Goal: Information Seeking & Learning: Understand process/instructions

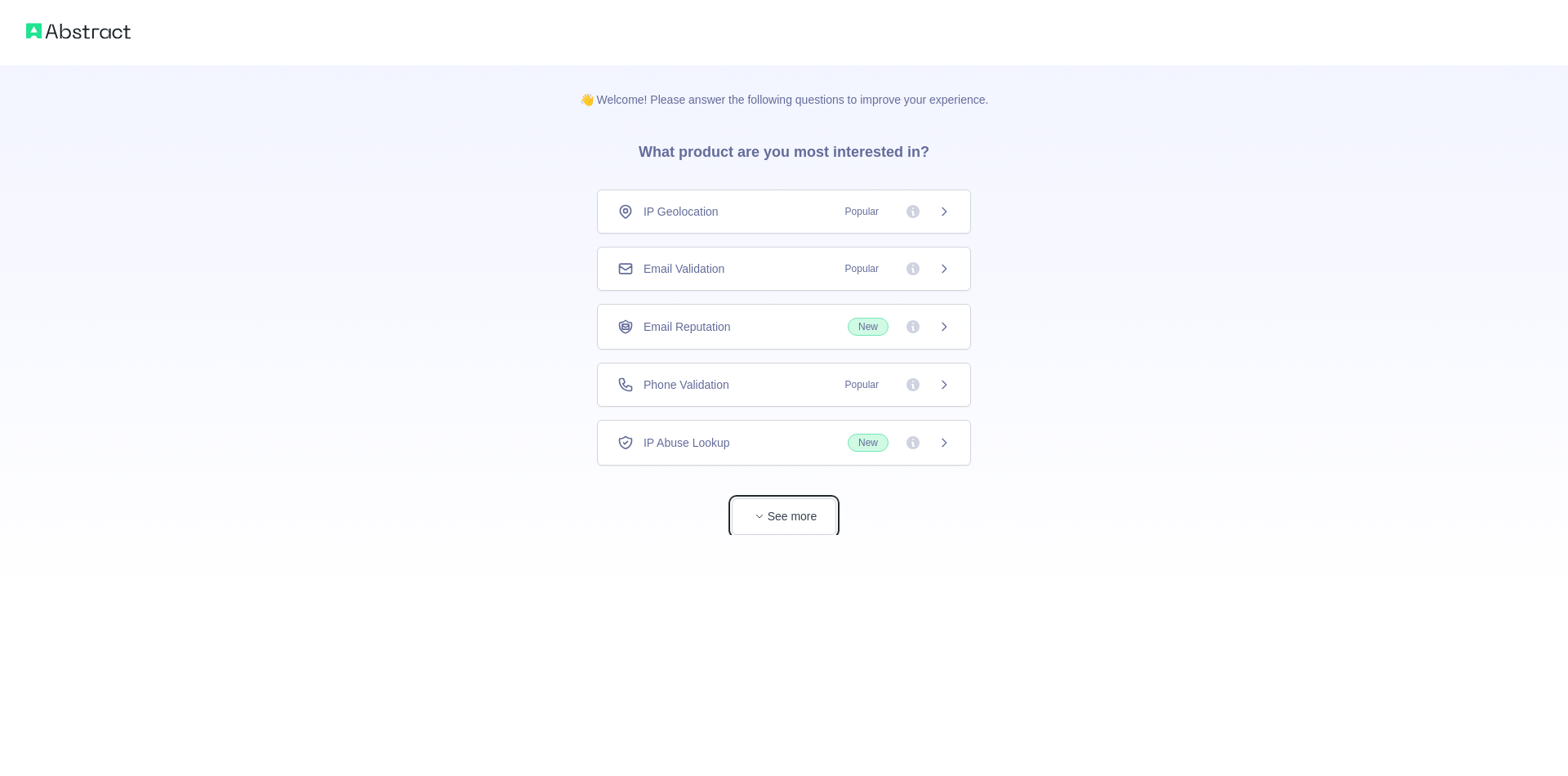
click at [799, 511] on button "See more" at bounding box center [784, 516] width 104 height 36
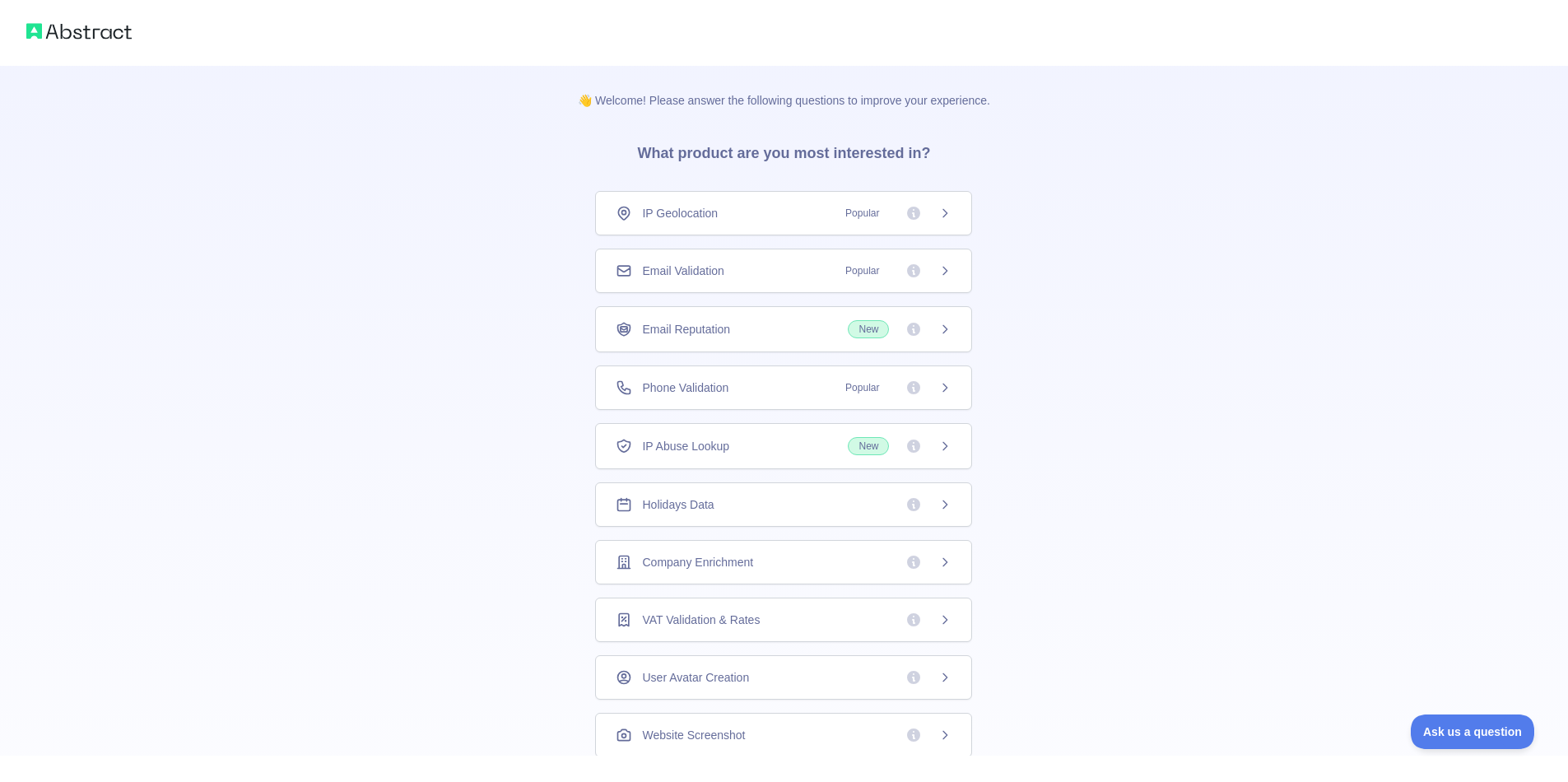
click at [615, 271] on div "Email Validation Popular" at bounding box center [783, 271] width 336 height 17
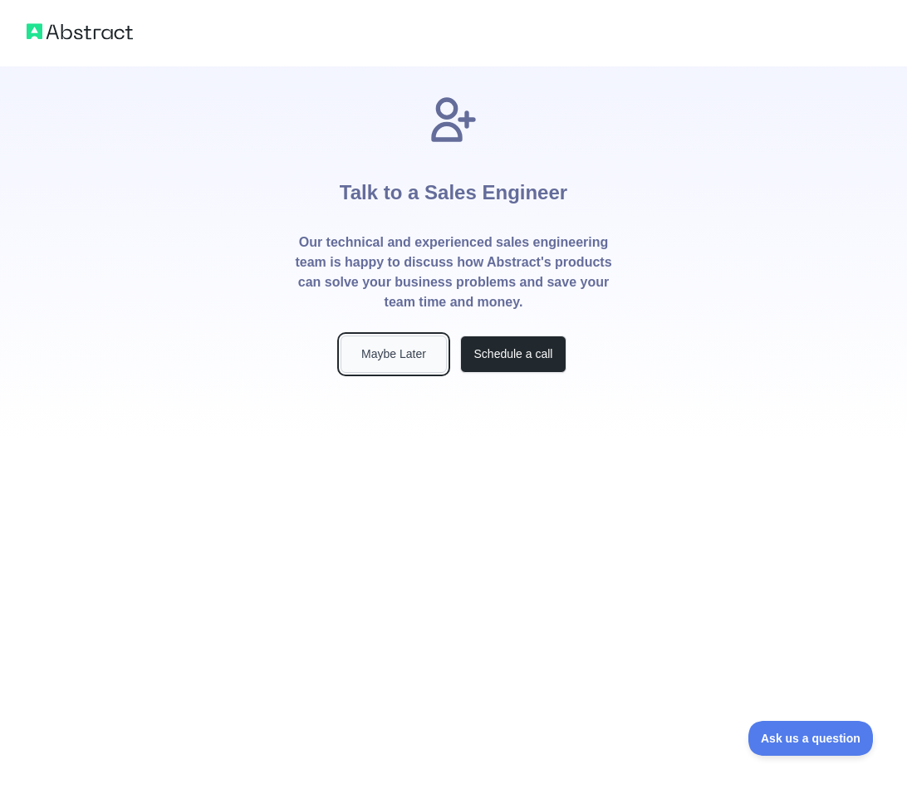
click at [416, 362] on button "Maybe Later" at bounding box center [394, 354] width 106 height 37
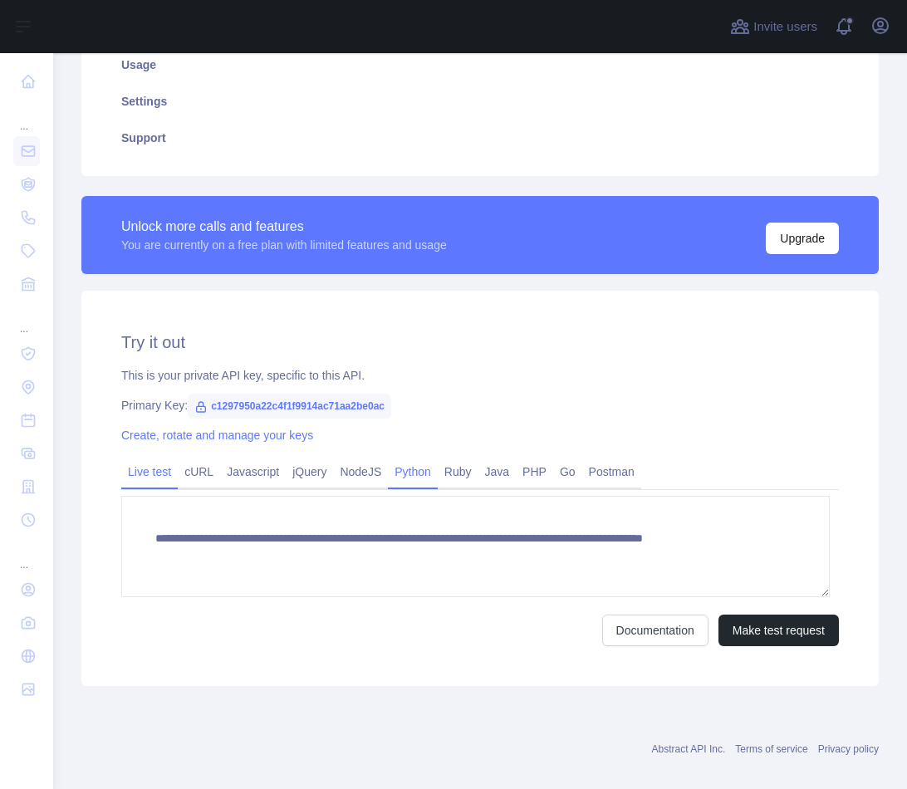
click at [400, 474] on link "Python" at bounding box center [413, 472] width 50 height 27
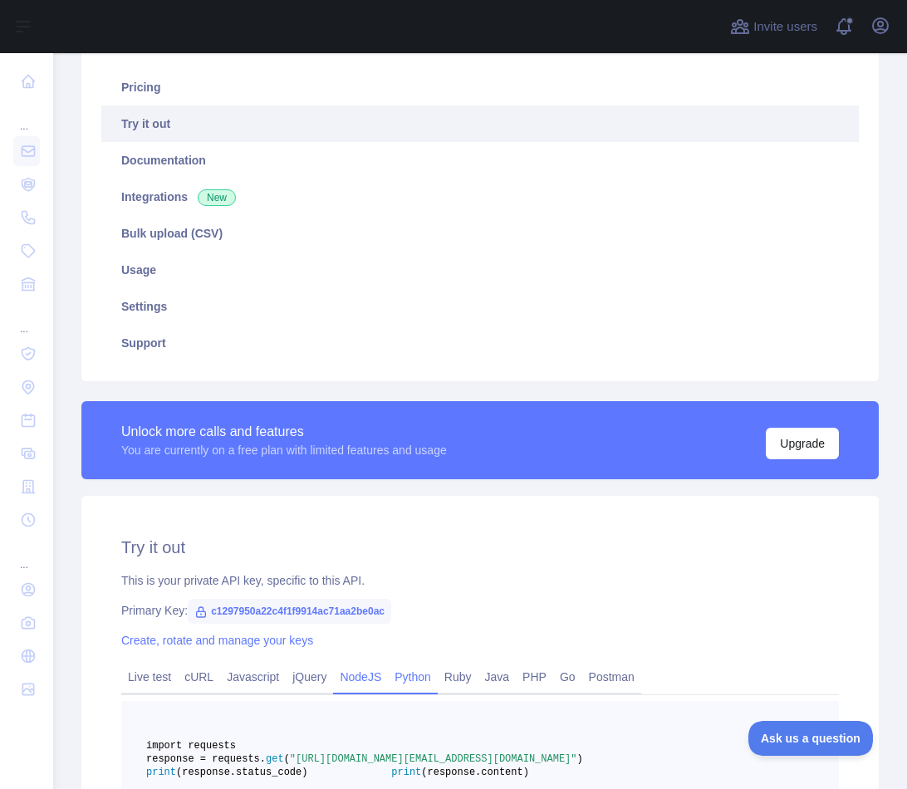
scroll to position [166, 0]
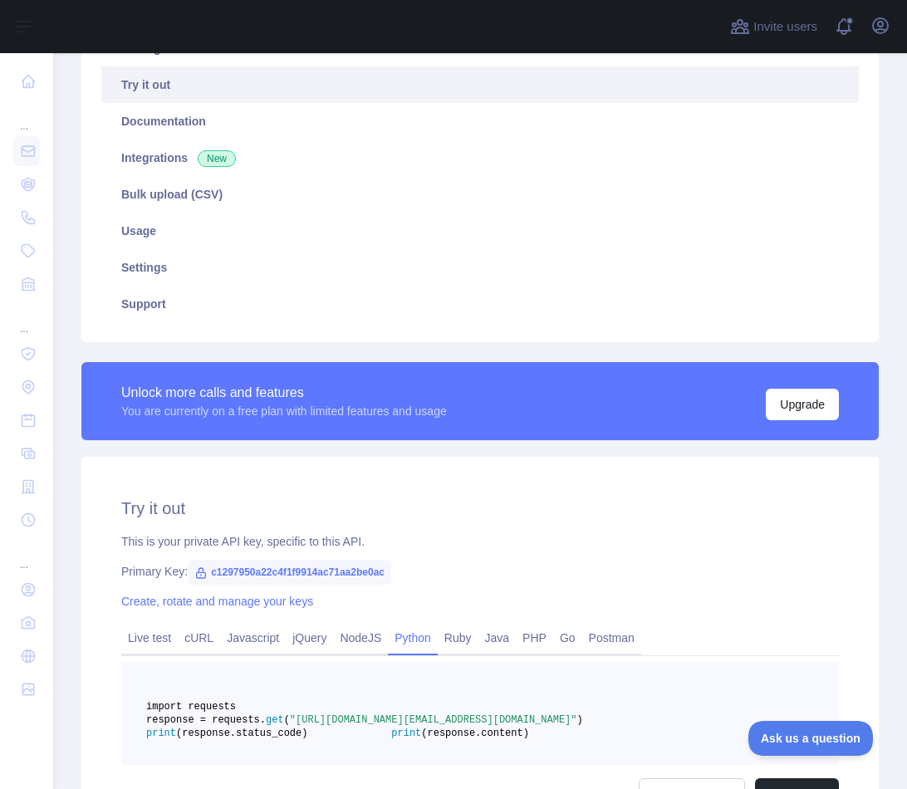
click at [263, 567] on span "c1297950a22c4f1f9914ac71aa2be0ac" at bounding box center [290, 572] width 204 height 25
click at [263, 568] on span "c1297950a22c4f1f9914ac71aa2be0ac" at bounding box center [290, 572] width 204 height 25
copy span "c1297950a22c4f1f9914ac71aa2be0ac"
click at [268, 576] on span "c1297950a22c4f1f9914ac71aa2be0ac" at bounding box center [290, 572] width 204 height 25
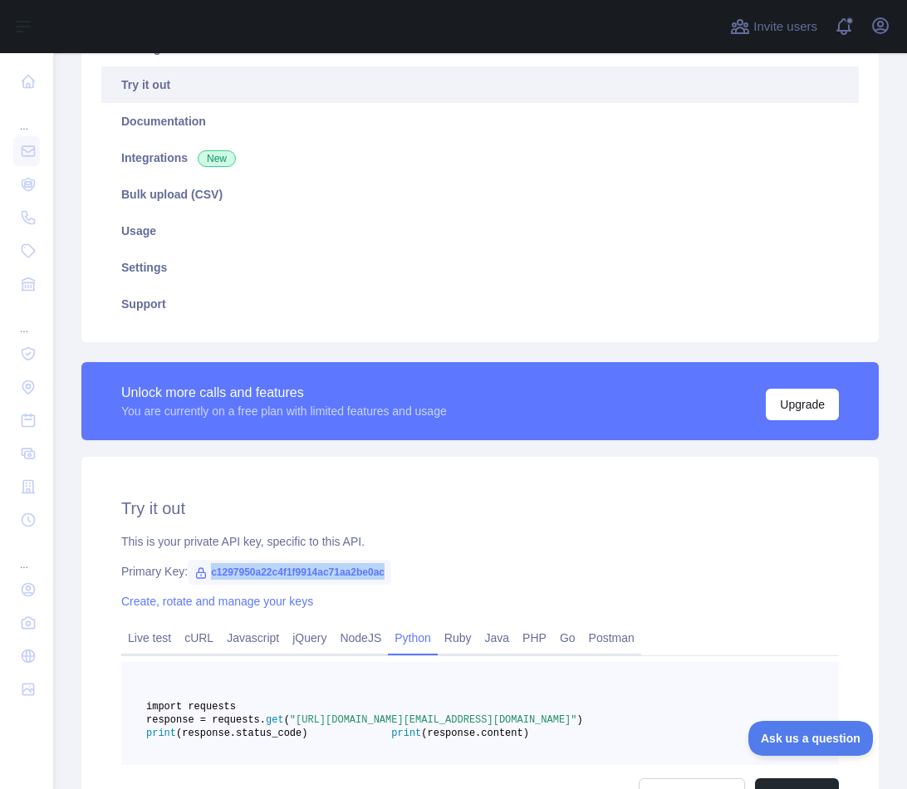
click at [268, 576] on span "c1297950a22c4f1f9914ac71aa2be0ac" at bounding box center [290, 572] width 204 height 25
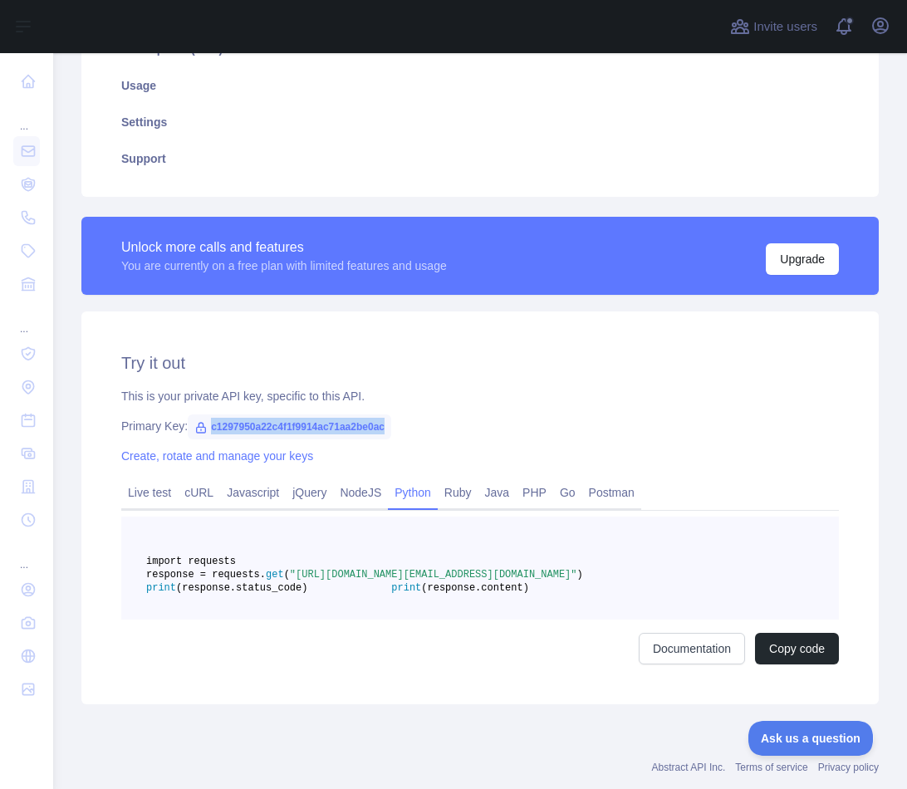
scroll to position [332, 0]
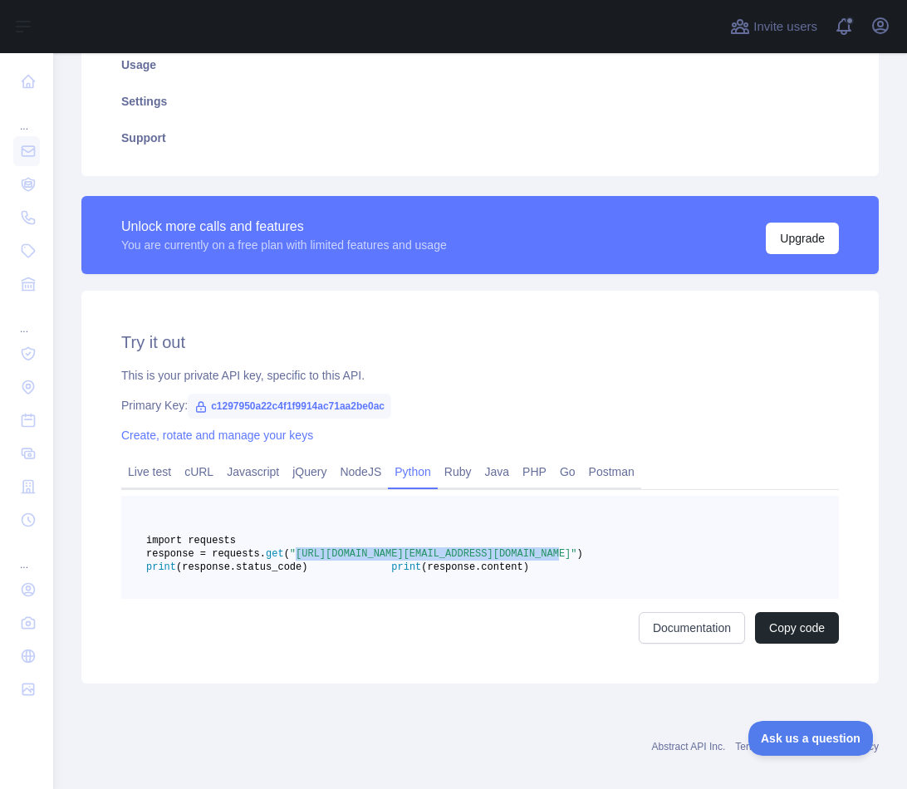
drag, startPoint x: 361, startPoint y: 567, endPoint x: 609, endPoint y: 569, distance: 248.4
click at [609, 569] on pre "import requests response = requests. get ( "https://emailvalidation.abstractapi…" at bounding box center [480, 547] width 718 height 103
copy span "https://emailvalidation.abstractapi.com/v1/?"
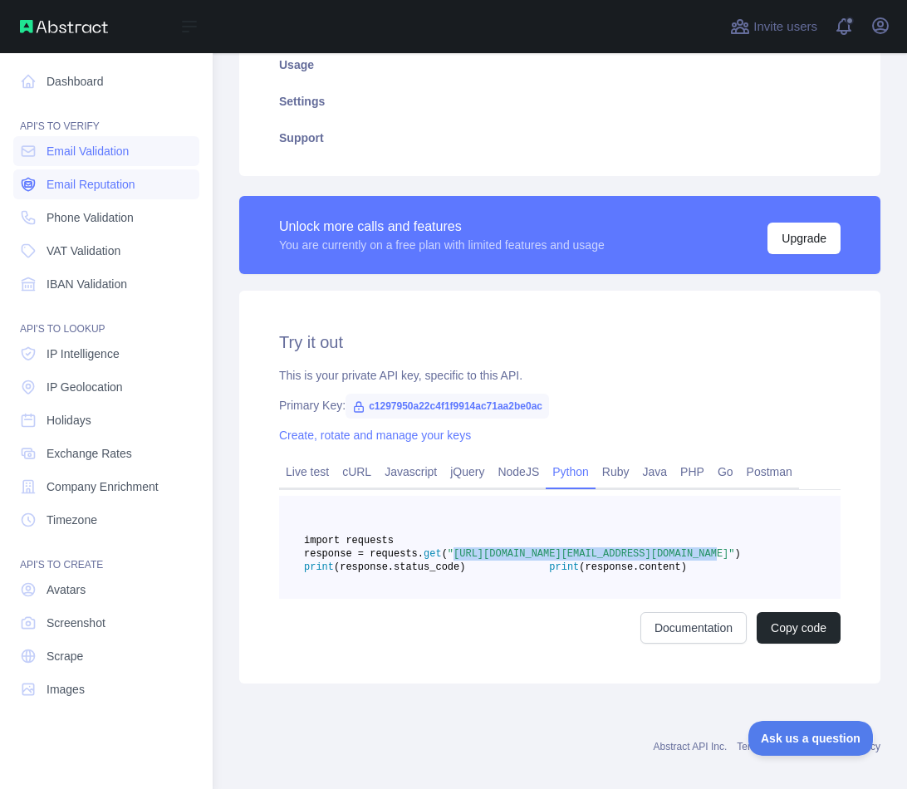
click at [127, 179] on span "Email Reputation" at bounding box center [91, 184] width 89 height 17
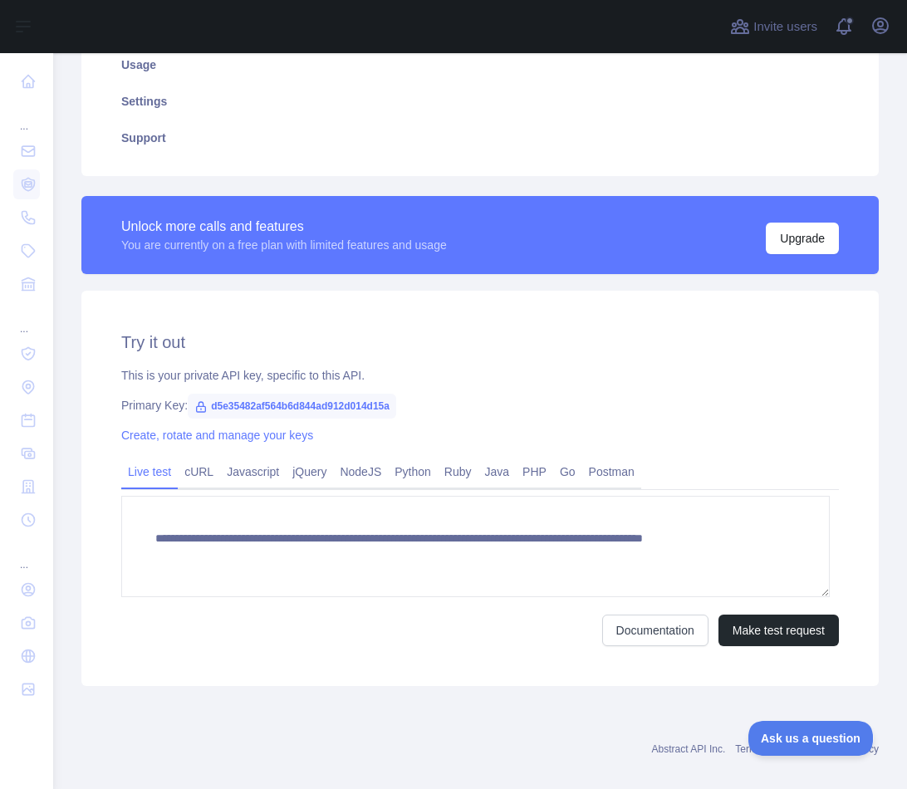
click at [319, 405] on span "d5e35482af564b6d844ad912d014d15a" at bounding box center [292, 406] width 209 height 25
copy span "d5e35482af564b6d844ad912d014d15a"
click at [877, 31] on icon "button" at bounding box center [881, 26] width 20 height 20
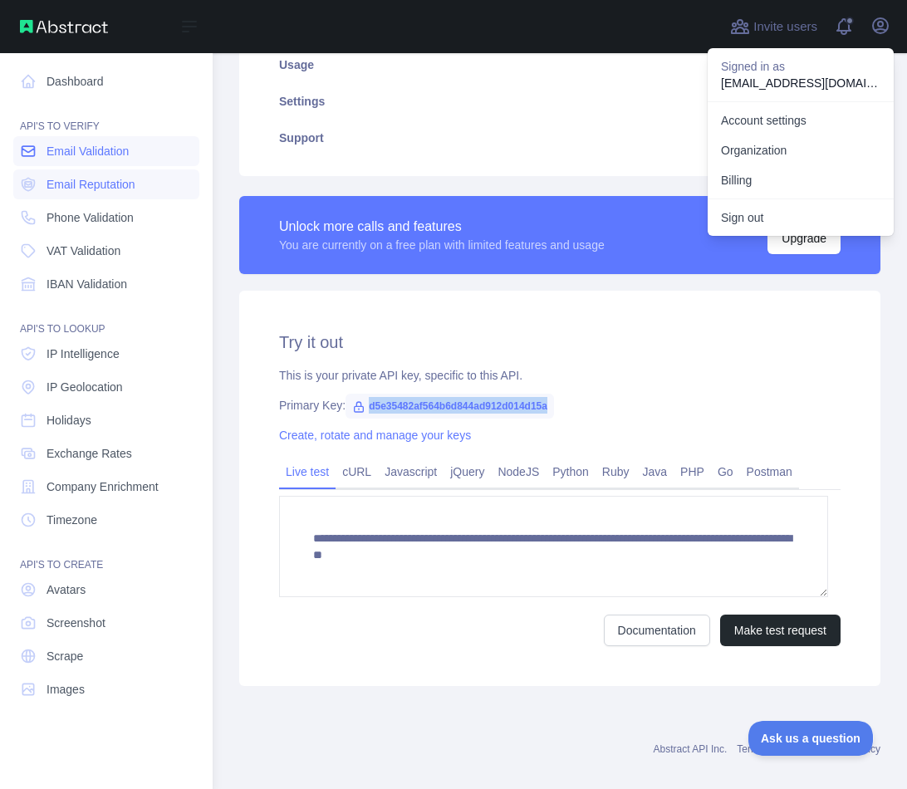
click at [115, 155] on span "Email Validation" at bounding box center [88, 151] width 82 height 17
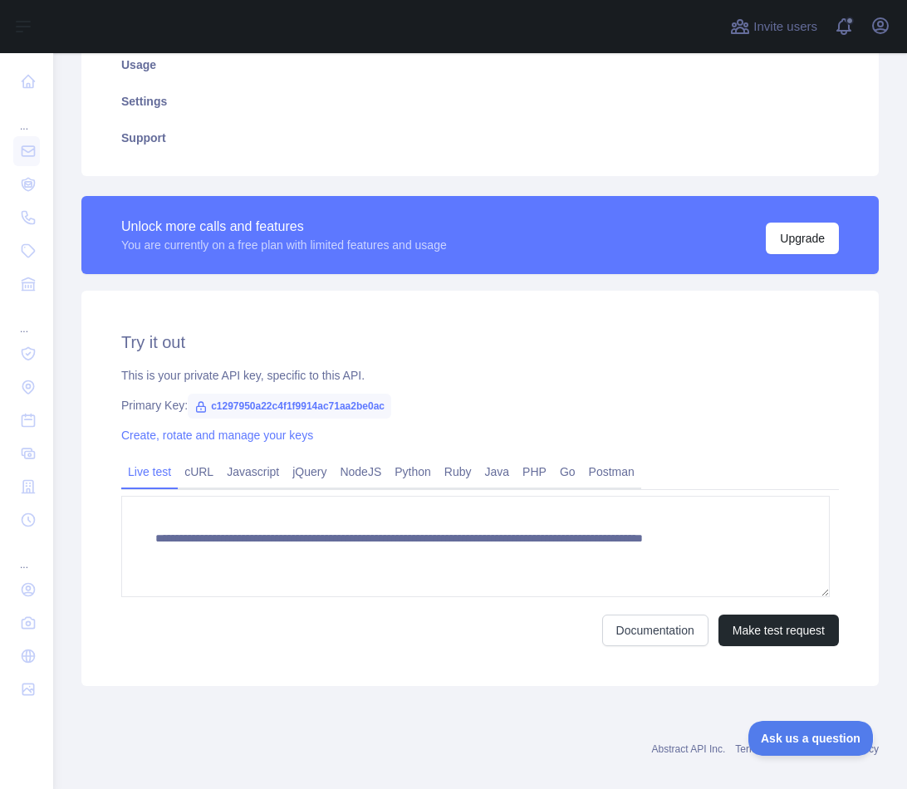
click at [351, 400] on span "c1297950a22c4f1f9914ac71aa2be0ac" at bounding box center [290, 406] width 204 height 25
copy span "c1297950a22c4f1f9914ac71aa2be0ac"
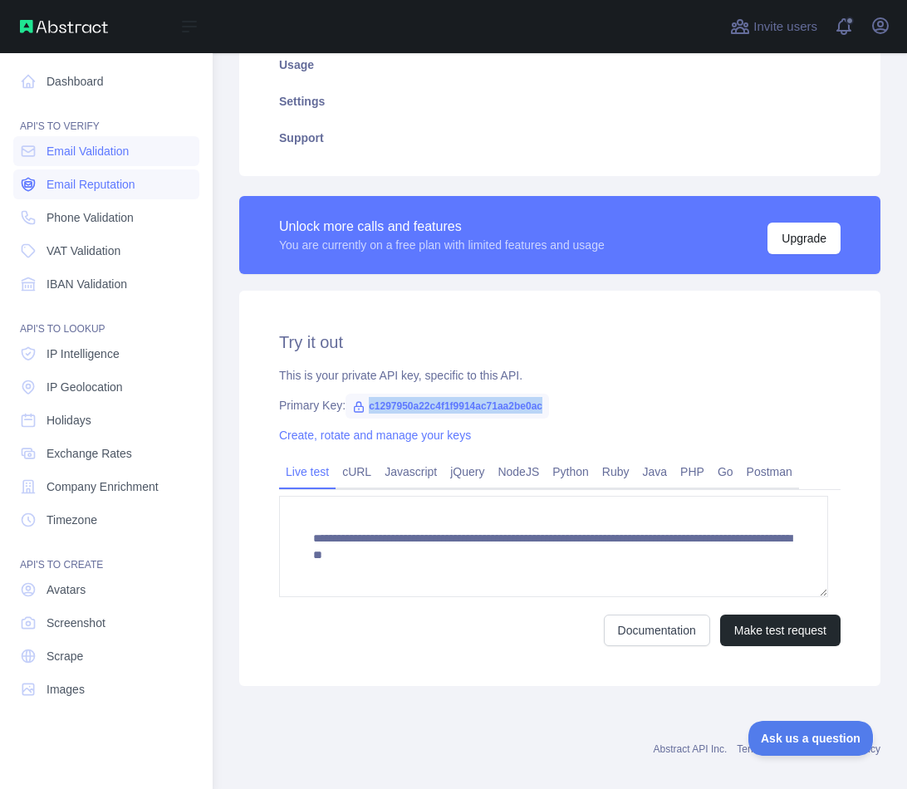
click at [52, 186] on span "Email Reputation" at bounding box center [91, 184] width 89 height 17
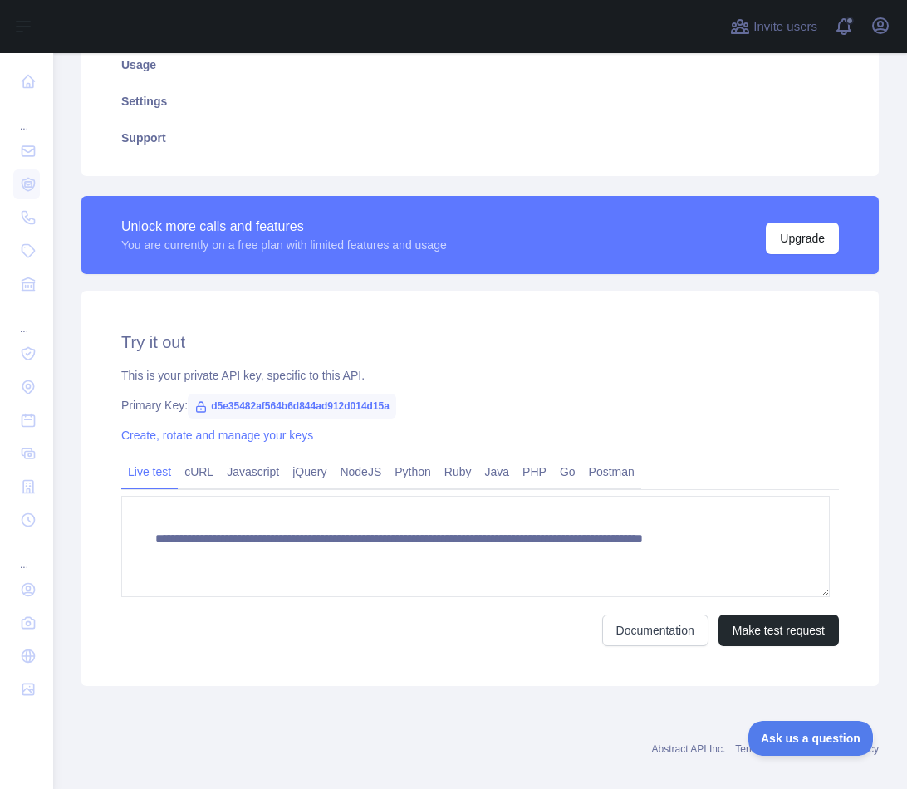
click at [347, 408] on span "d5e35482af564b6d844ad912d014d15a" at bounding box center [292, 406] width 209 height 25
copy span "d5e35482af564b6d844ad912d014d15a"
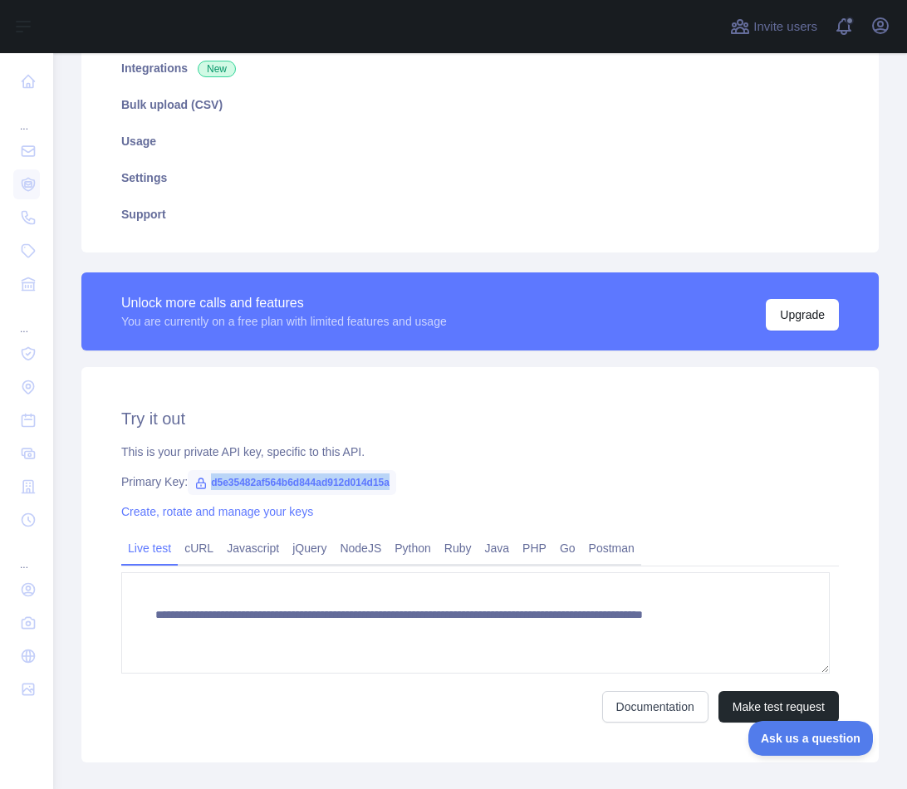
scroll to position [249, 0]
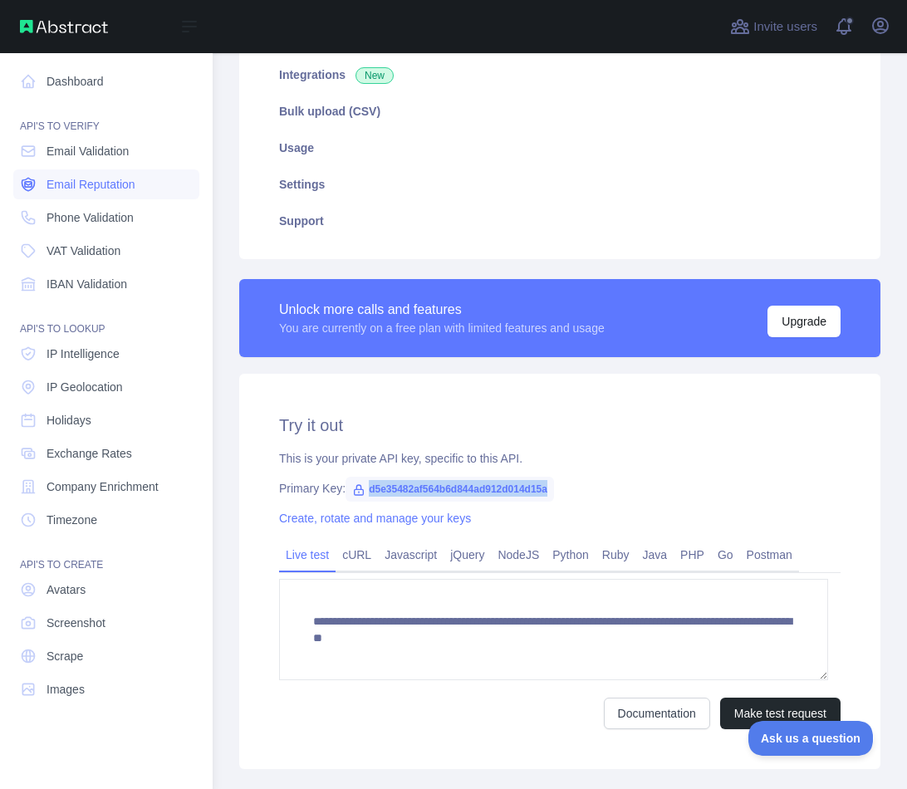
click at [66, 184] on span "Email Reputation" at bounding box center [91, 184] width 89 height 17
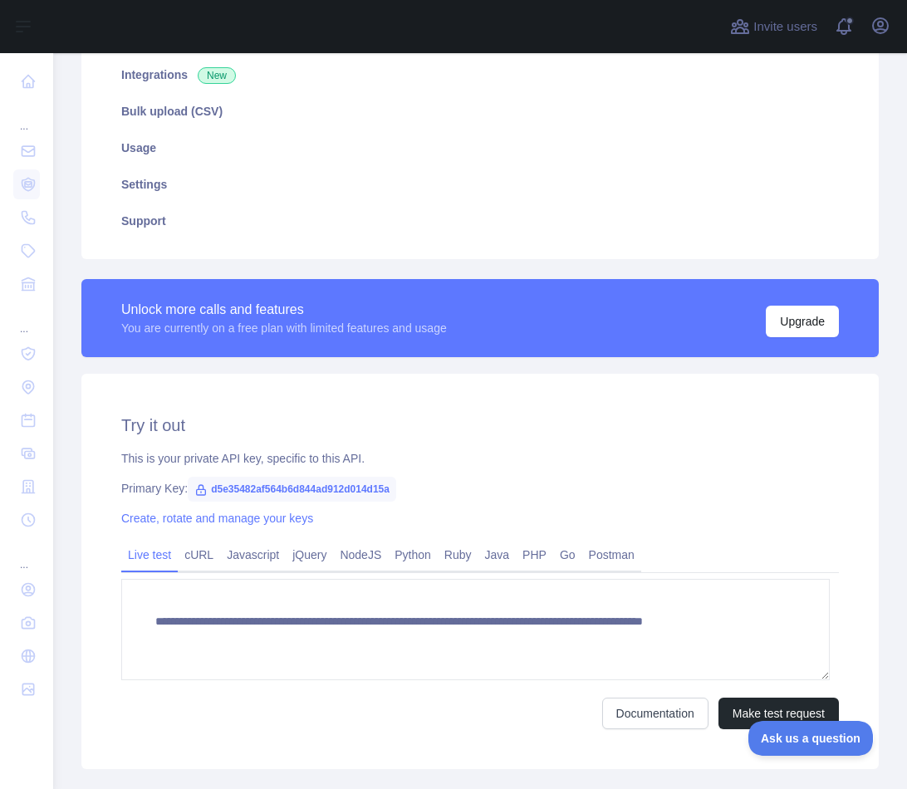
click at [332, 487] on span "d5e35482af564b6d844ad912d014d15a" at bounding box center [292, 489] width 209 height 25
drag, startPoint x: 332, startPoint y: 487, endPoint x: 903, endPoint y: 252, distance: 617.3
click at [332, 487] on span "d5e35482af564b6d844ad912d014d15a" at bounding box center [292, 489] width 209 height 25
copy span "d5e35482af564b6d844ad912d014d15a"
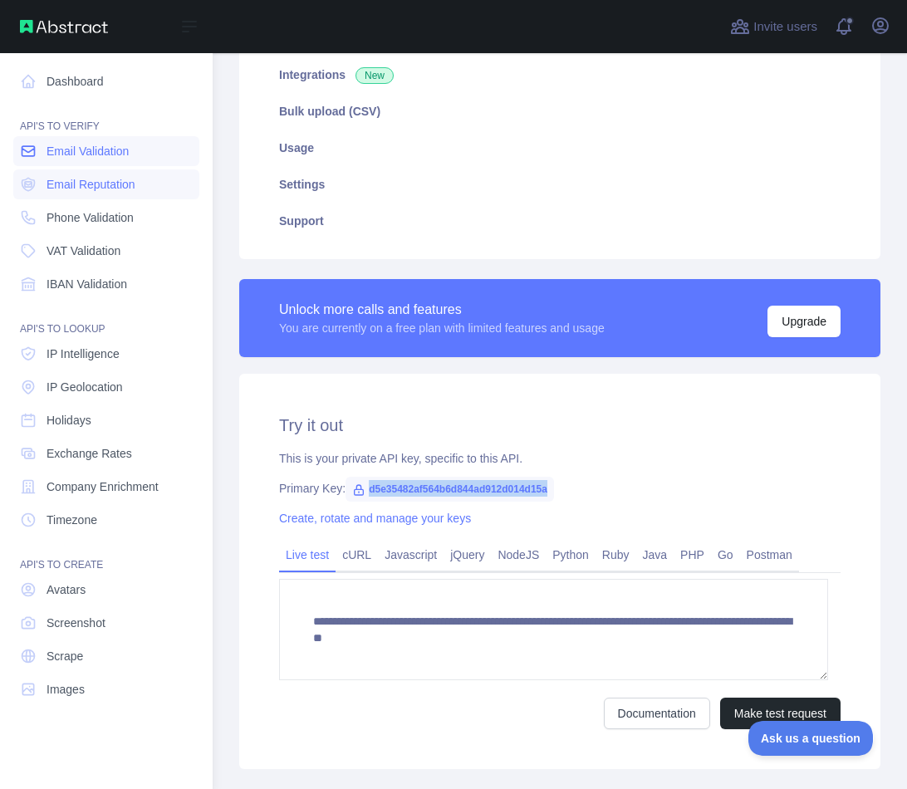
click at [82, 155] on span "Email Validation" at bounding box center [88, 151] width 82 height 17
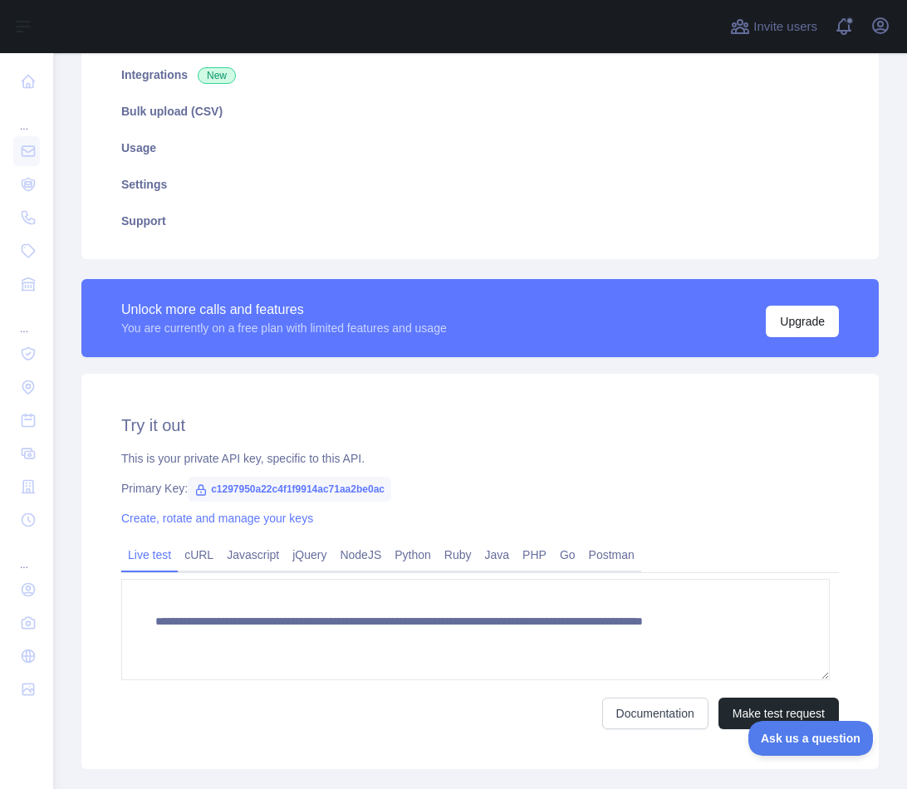
click at [282, 493] on span "c1297950a22c4f1f9914ac71aa2be0ac" at bounding box center [290, 489] width 204 height 25
copy span "c1297950a22c4f1f9914ac71aa2be0ac"
click at [872, 22] on icon "button" at bounding box center [881, 26] width 20 height 20
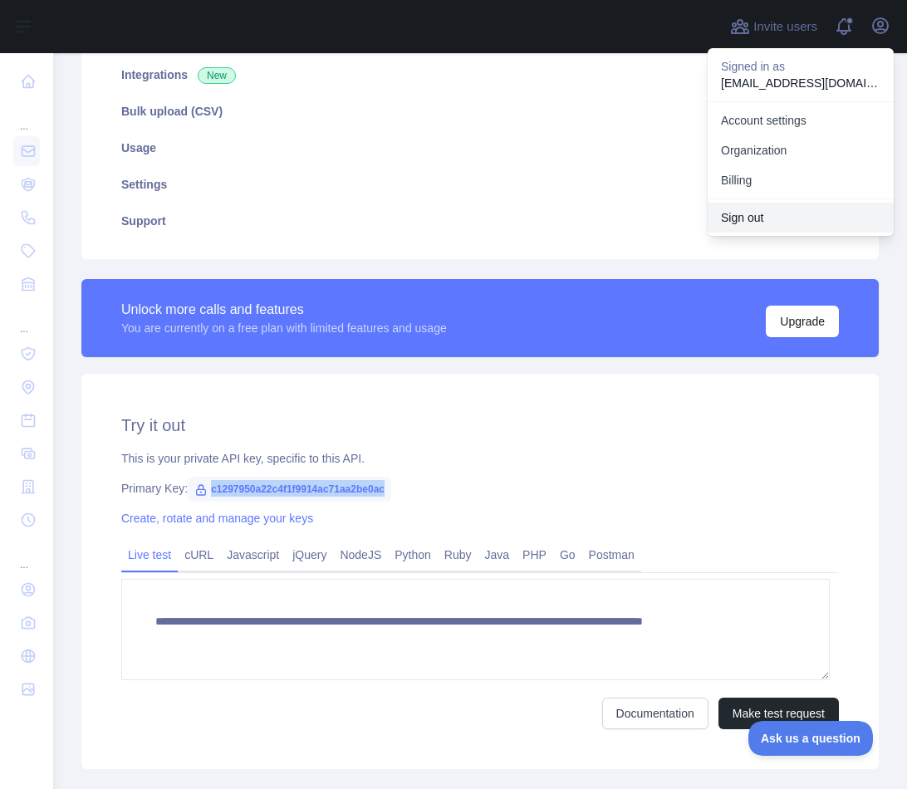
click at [760, 213] on button "Sign out" at bounding box center [801, 218] width 186 height 30
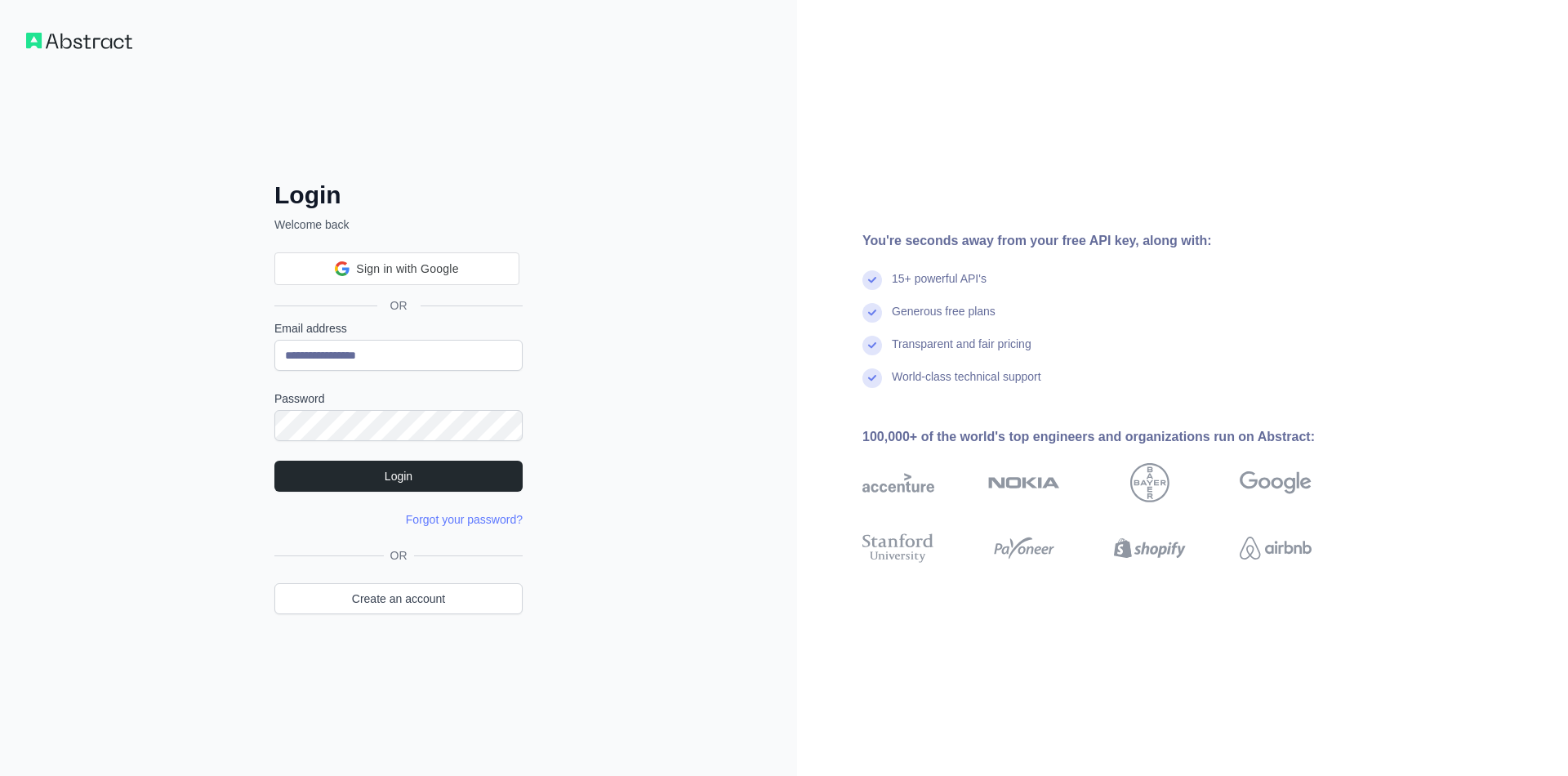
type input "**********"
click at [423, 467] on button "Login" at bounding box center [398, 477] width 249 height 31
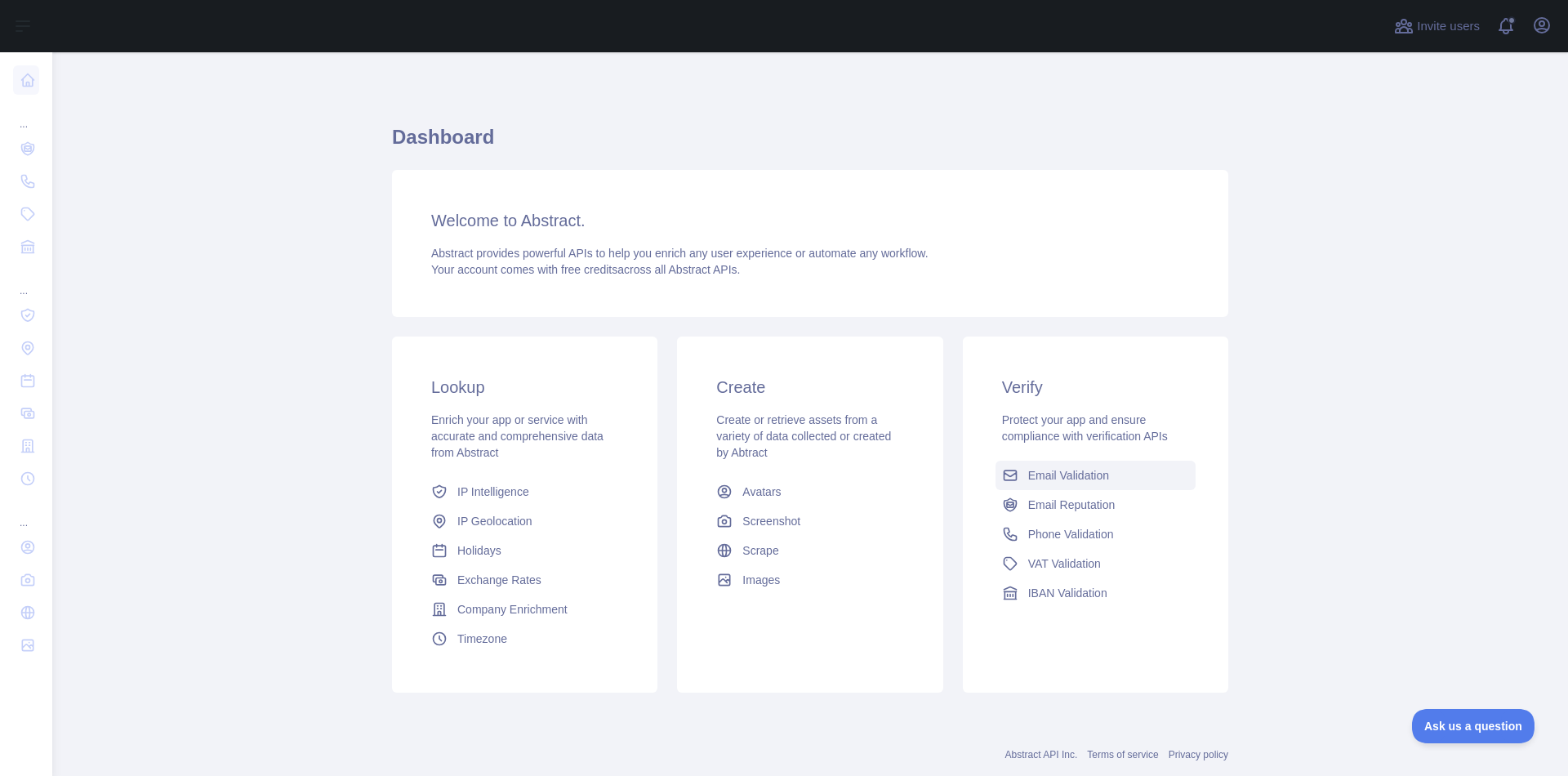
click at [1068, 481] on span "Email Validation" at bounding box center [1069, 475] width 81 height 17
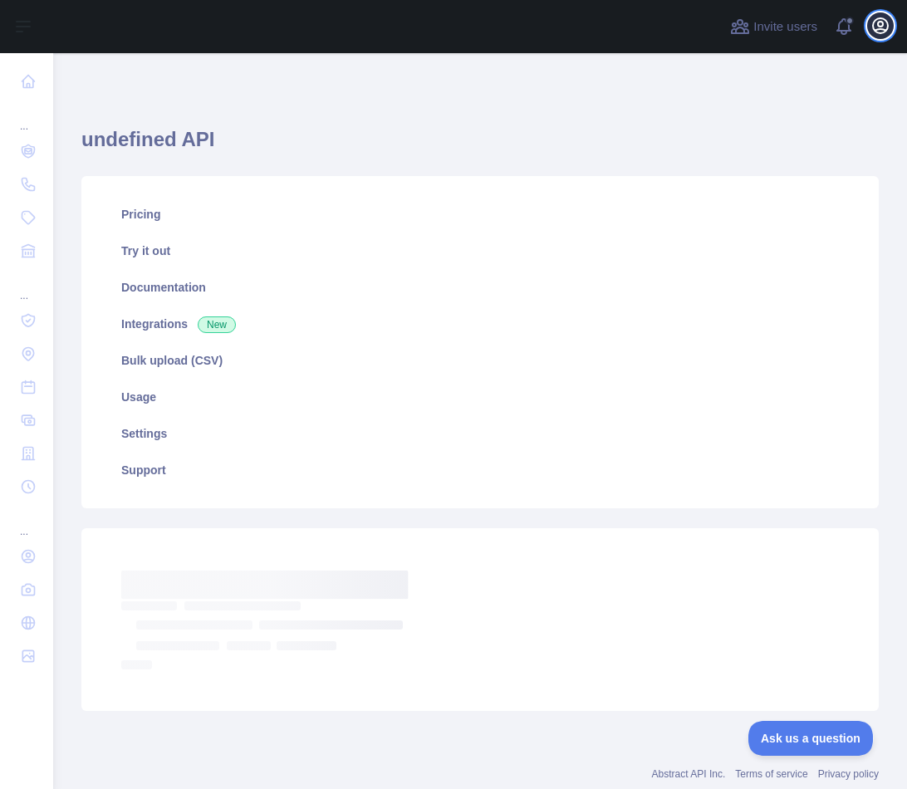
click at [880, 17] on icon "button" at bounding box center [881, 26] width 20 height 20
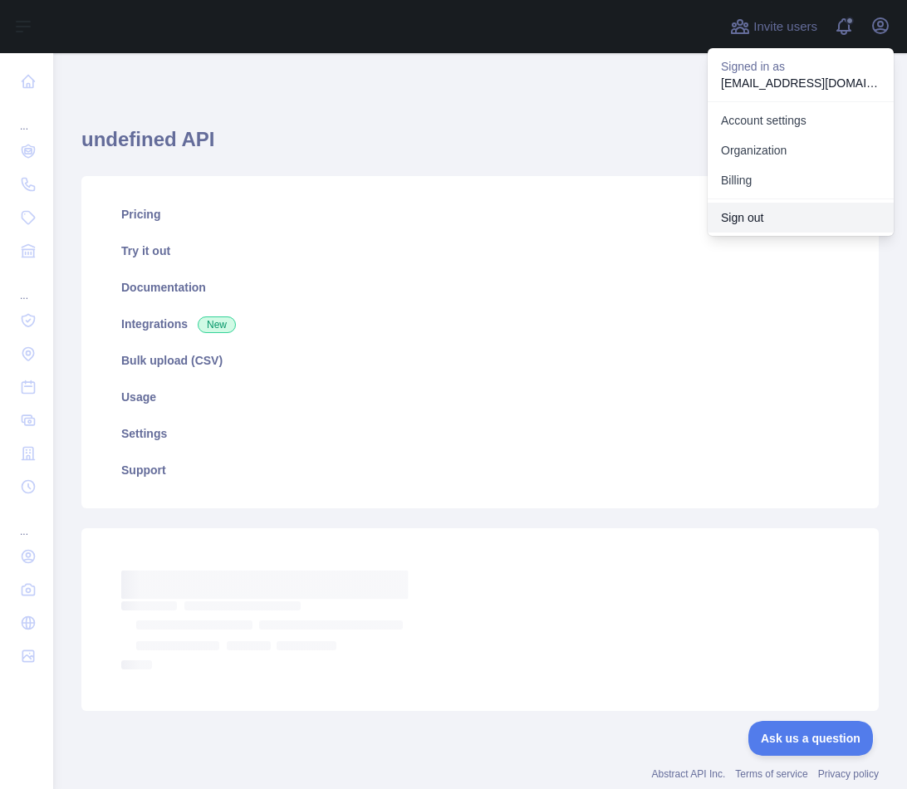
click at [783, 218] on button "Sign out" at bounding box center [801, 218] width 186 height 30
